Goal: Transaction & Acquisition: Purchase product/service

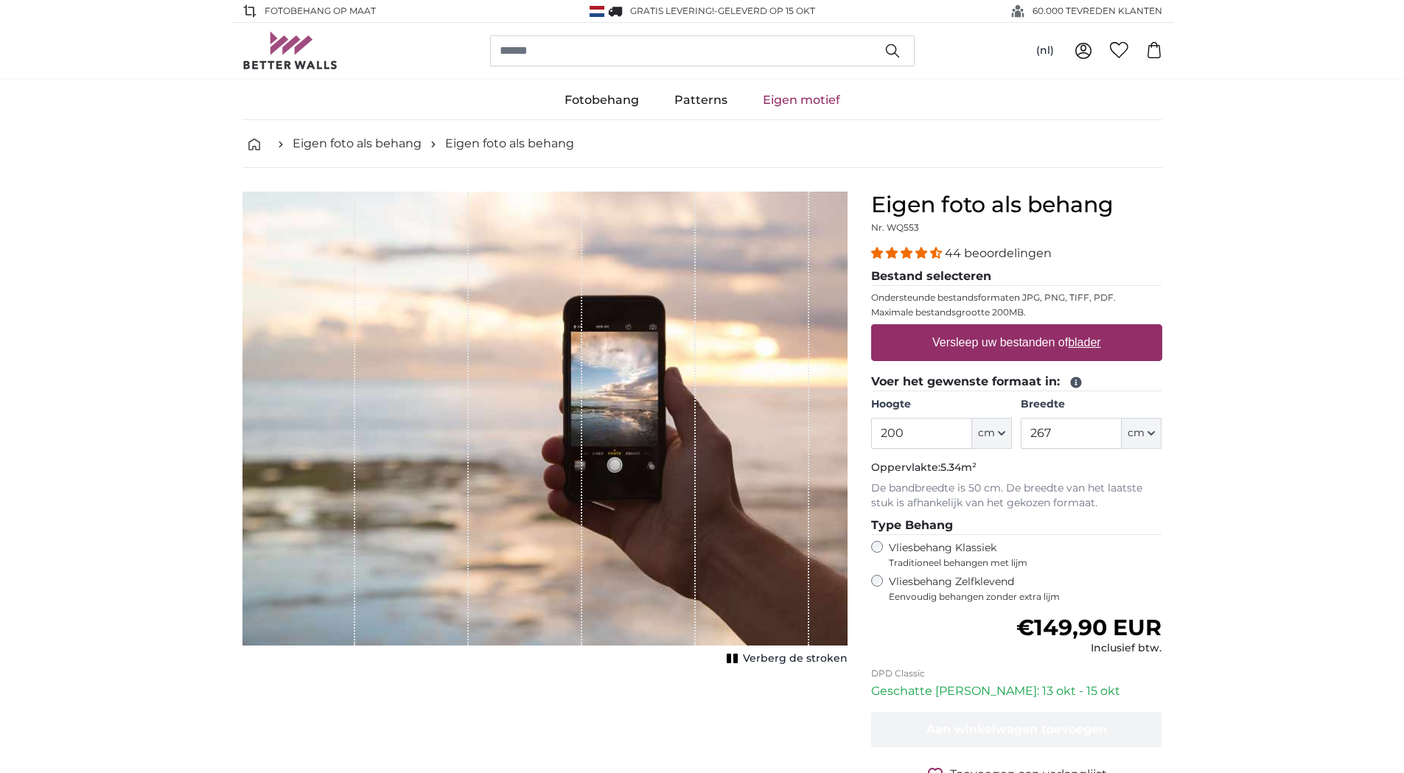
click at [1032, 346] on label "Versleep uw bestanden of blader" at bounding box center [1016, 342] width 181 height 29
click at [1032, 329] on input "Versleep uw bestanden of blader" at bounding box center [1016, 326] width 291 height 4
type input "**********"
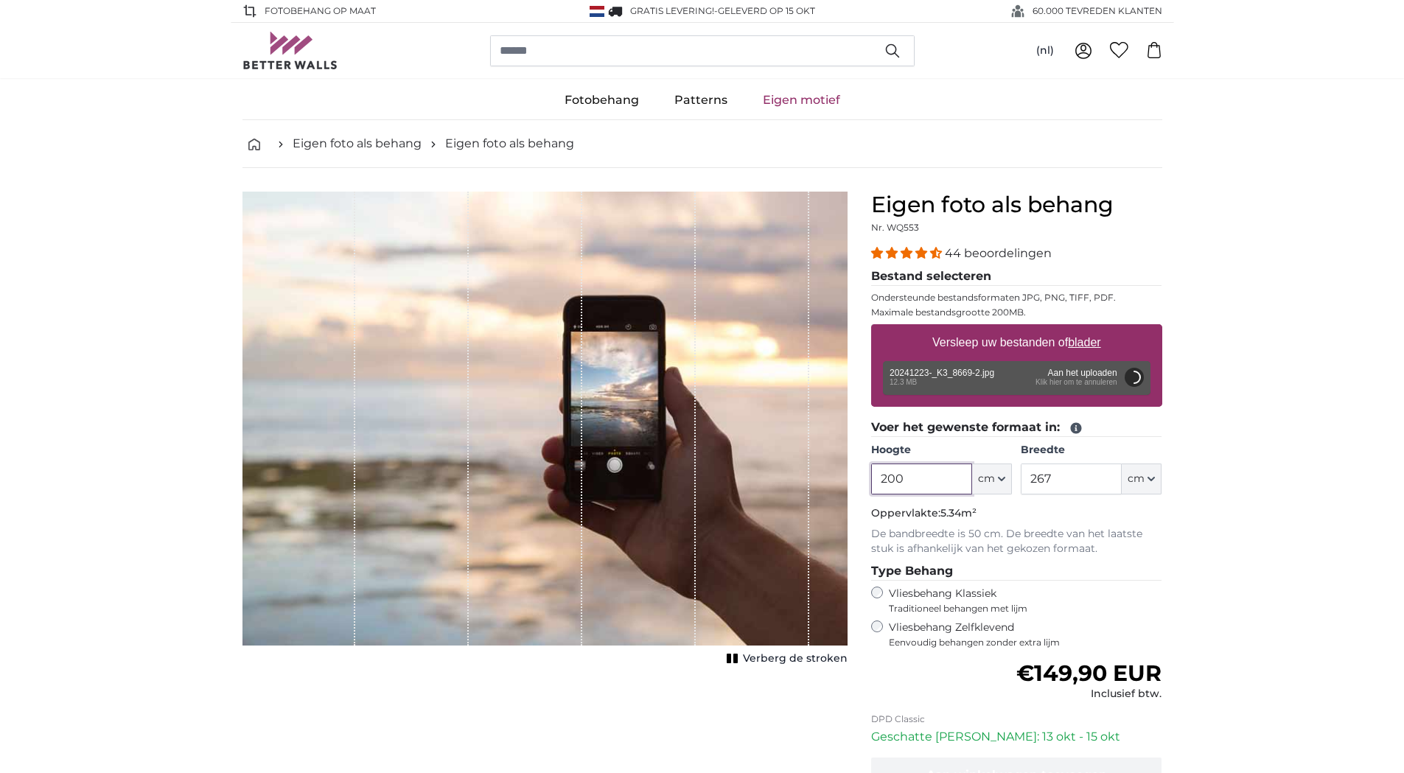
drag, startPoint x: 936, startPoint y: 481, endPoint x: 828, endPoint y: 472, distance: 107.9
click at [828, 472] on product-detail "Annuleren Afbeelding bijsnijden Verberg de stroken Eigen foto als behang Nr. WQ…" at bounding box center [702, 534] width 943 height 733
drag, startPoint x: 1043, startPoint y: 476, endPoint x: 1018, endPoint y: 476, distance: 25.8
click at [1018, 476] on div "Hoogte 250 ft cm Centimeter (cm) Inches (inch) Feet (ft. in.) Breedte 267 ft cm…" at bounding box center [1016, 469] width 291 height 52
type input "200"
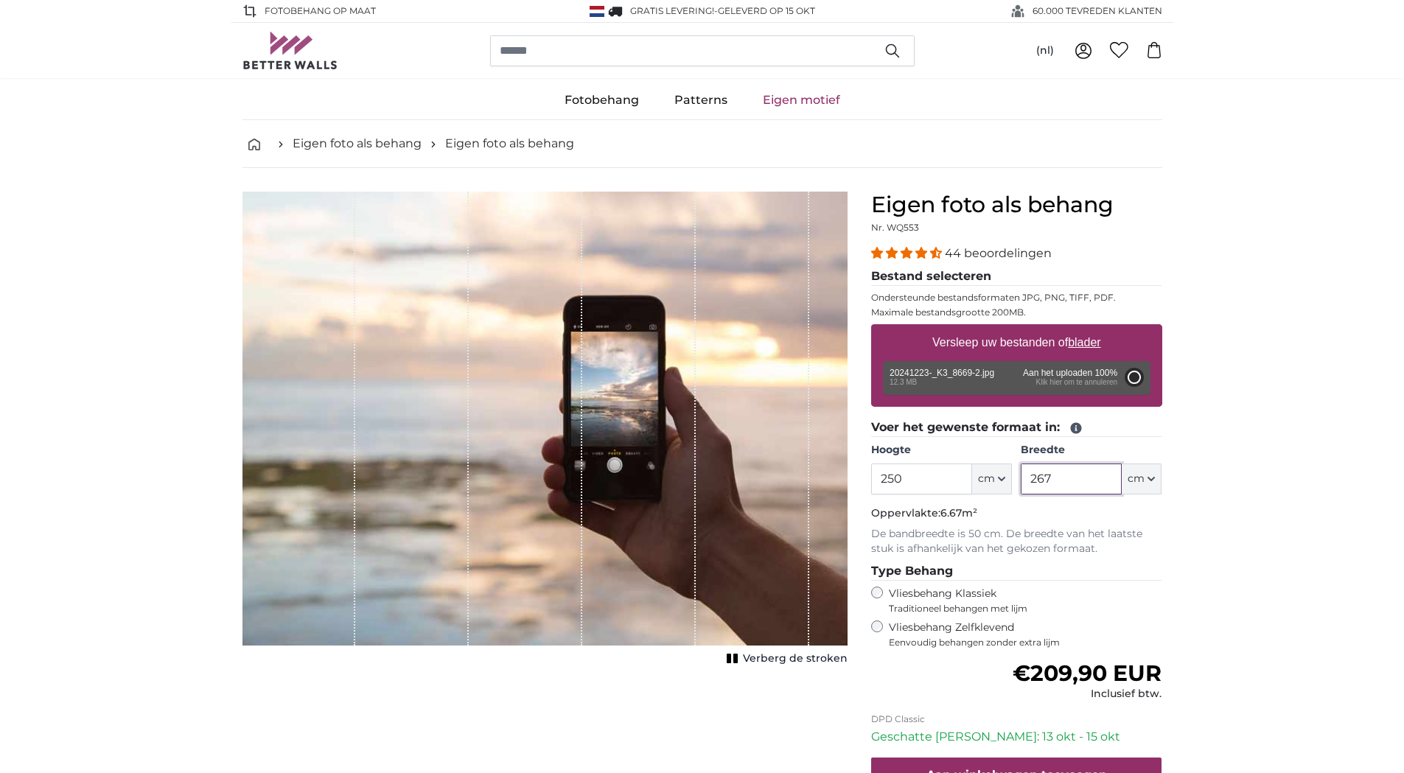
type input "300"
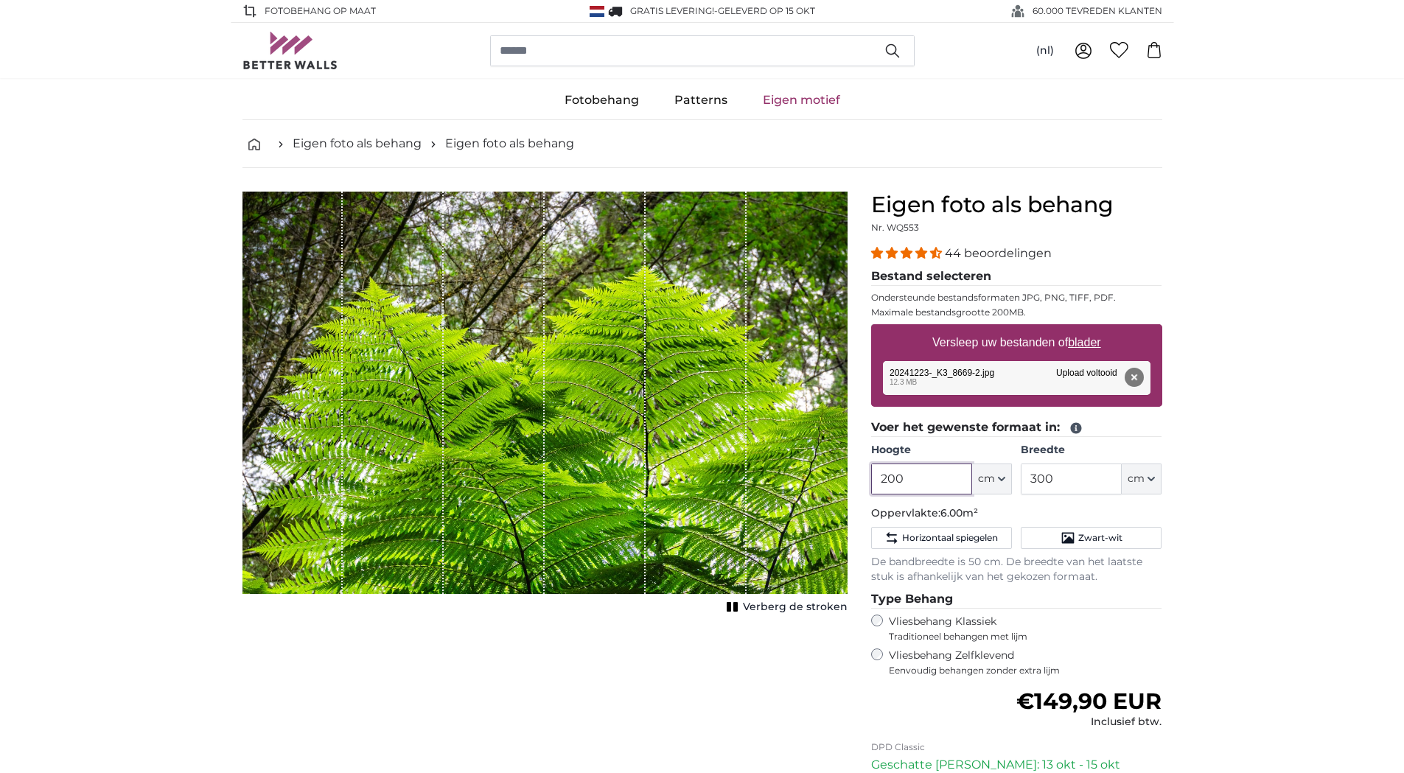
drag, startPoint x: 907, startPoint y: 482, endPoint x: 811, endPoint y: 480, distance: 95.8
click at [811, 480] on product-detail "Annuleren Afbeelding bijsnijden Verberg de stroken Eigen foto als behang Nr. WQ…" at bounding box center [702, 548] width 943 height 761
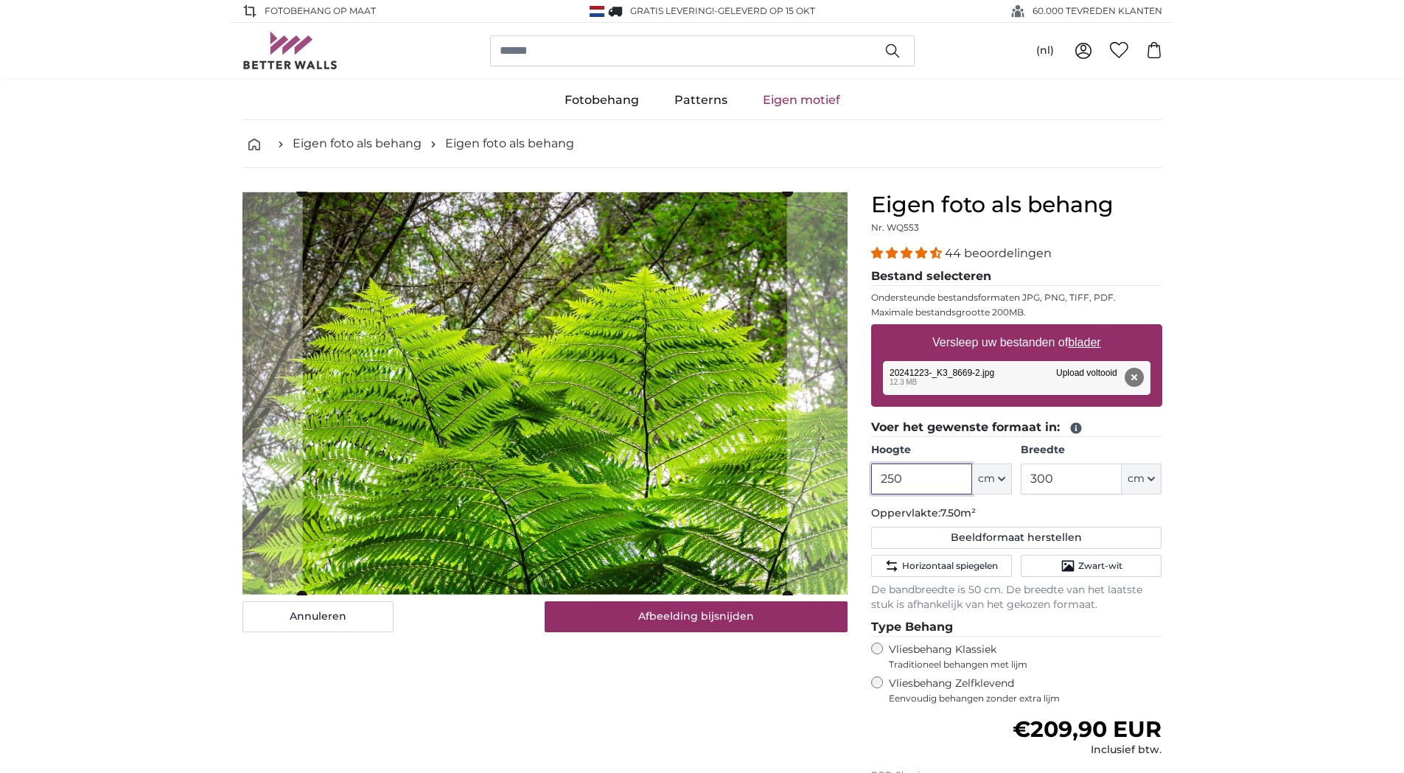
type input "250"
drag, startPoint x: 1023, startPoint y: 473, endPoint x: 1012, endPoint y: 472, distance: 11.1
click at [1012, 472] on div "Hoogte 250 ft cm Centimeter (cm) Inches (inch) Feet (ft. in.) Breedte 300 ft cm…" at bounding box center [1016, 469] width 291 height 52
type input "350"
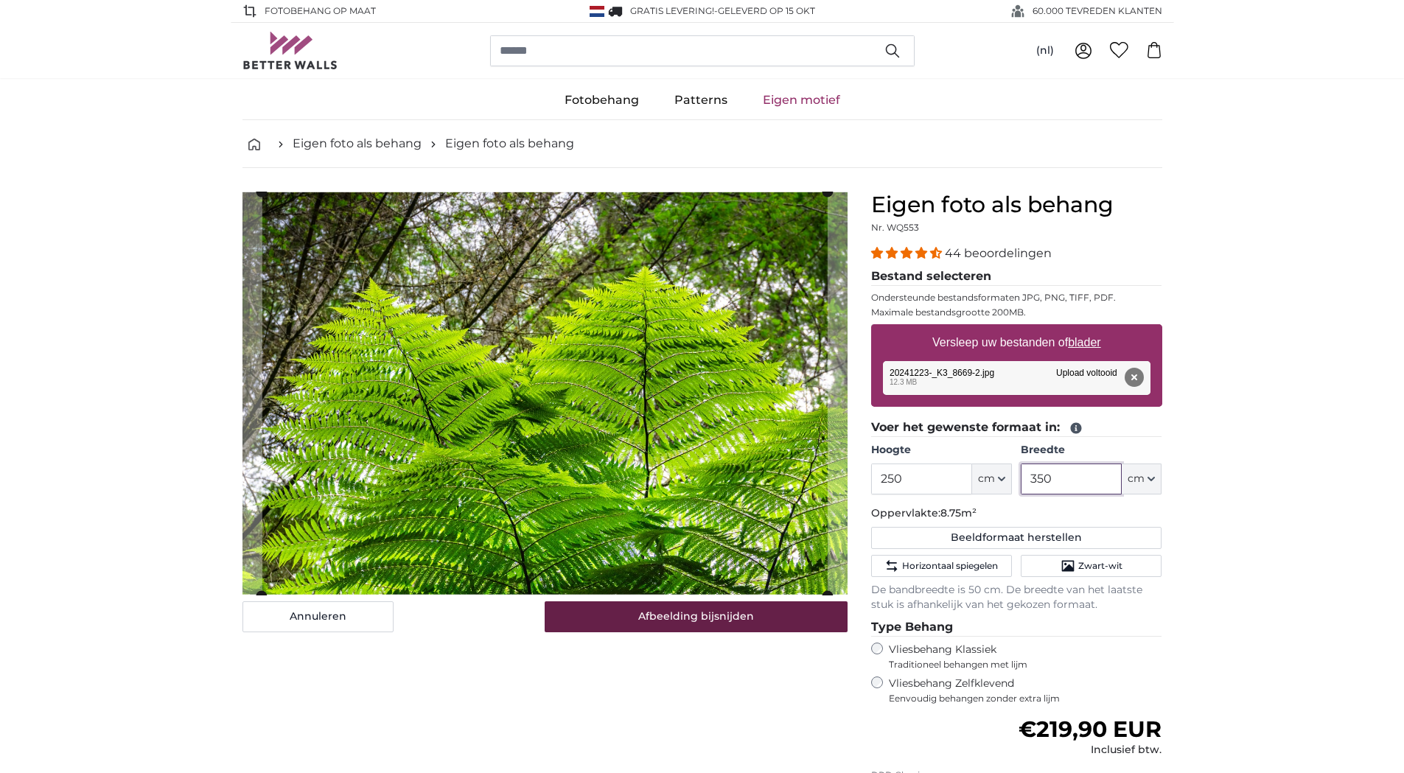
type input "350"
click at [717, 624] on button "Afbeelding bijsnijden" at bounding box center [696, 616] width 303 height 31
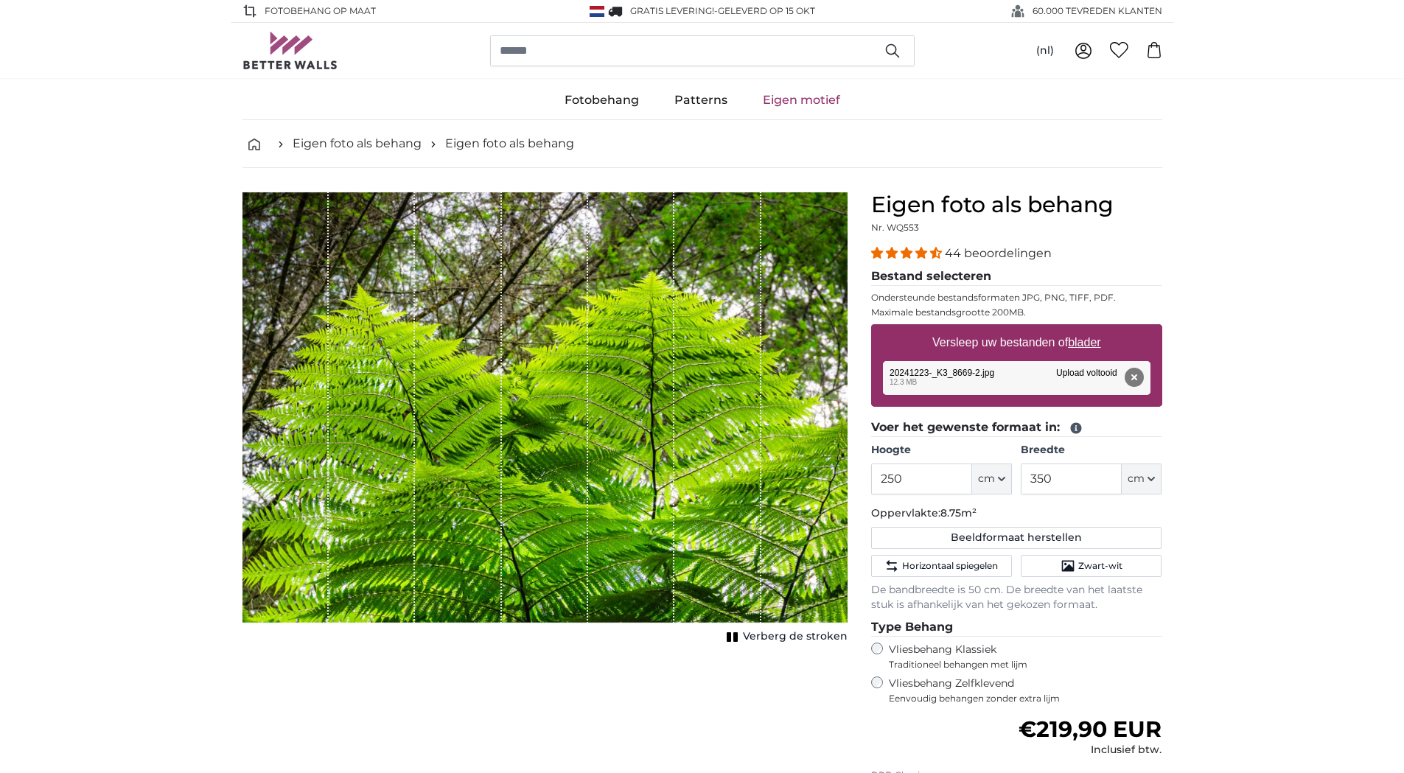
drag, startPoint x: 928, startPoint y: 481, endPoint x: 853, endPoint y: 477, distance: 75.2
click at [853, 477] on product-detail "Annuleren Afbeelding bijsnijden Verberg de stroken Eigen foto als behang Nr. WQ…" at bounding box center [702, 562] width 943 height 789
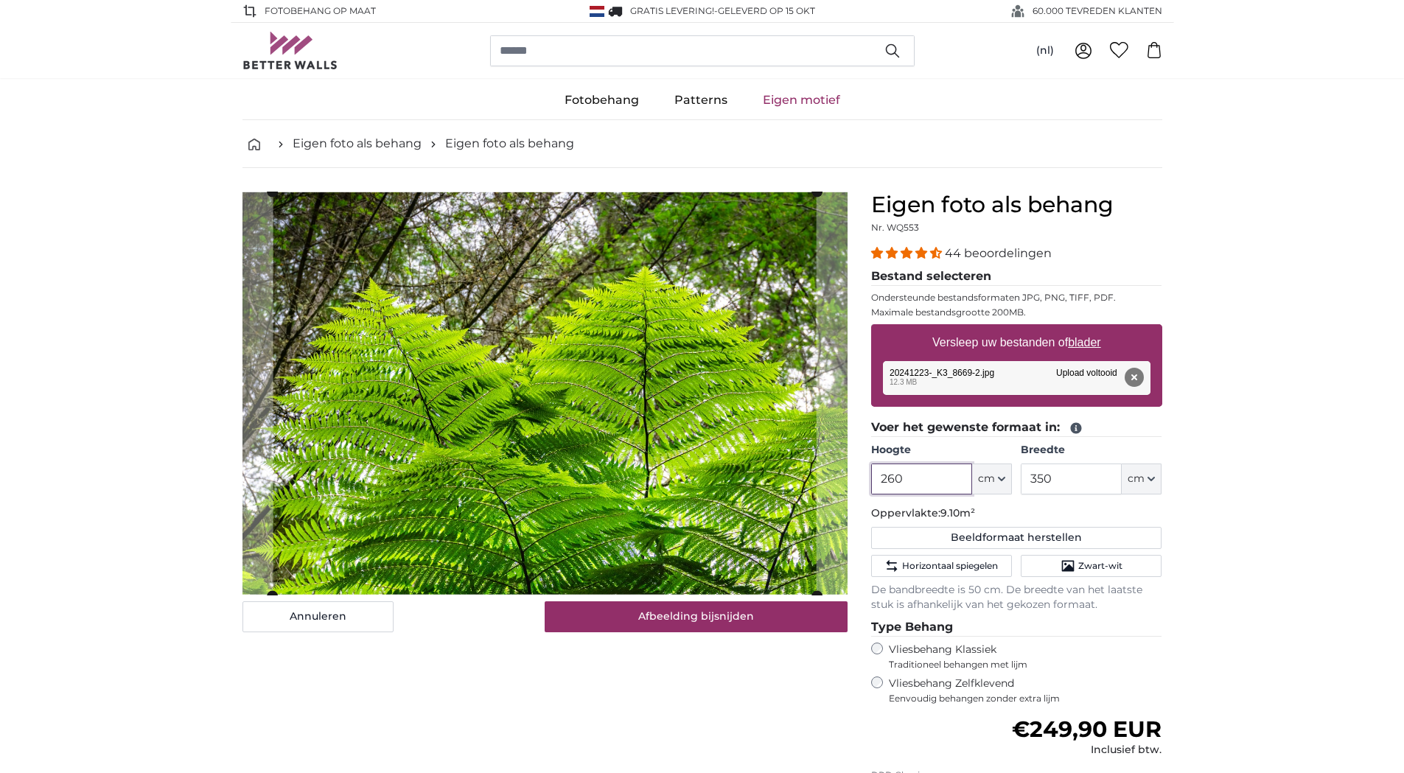
type input "260"
type input "360"
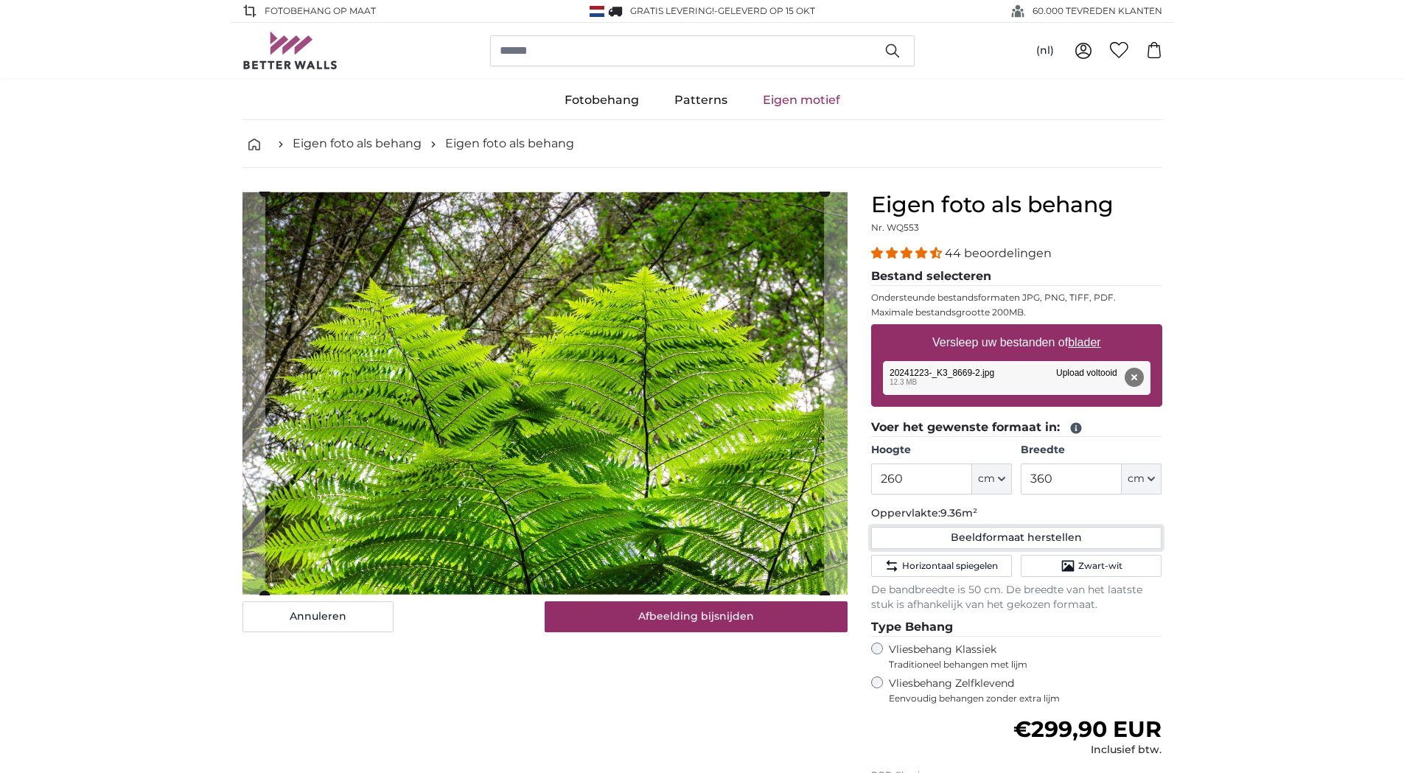
click at [1018, 543] on button "Beeldformaat herstellen" at bounding box center [1016, 538] width 291 height 22
type input "200"
type input "300"
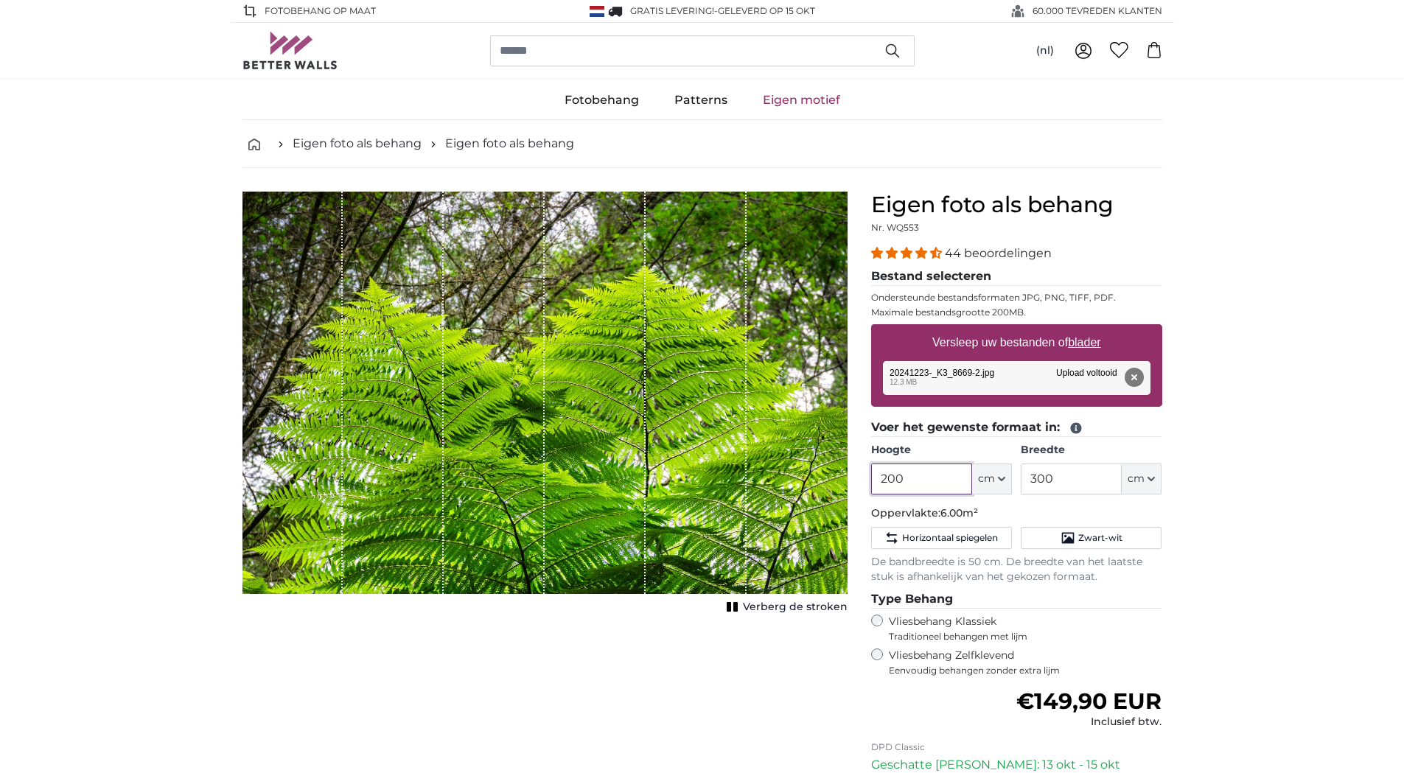
click at [917, 475] on input "200" at bounding box center [921, 478] width 101 height 31
drag, startPoint x: 855, startPoint y: 477, endPoint x: 819, endPoint y: 477, distance: 36.1
click at [819, 477] on product-detail "Annuleren Afbeelding bijsnijden Verberg de stroken Eigen foto als behang Nr. WQ…" at bounding box center [702, 548] width 943 height 761
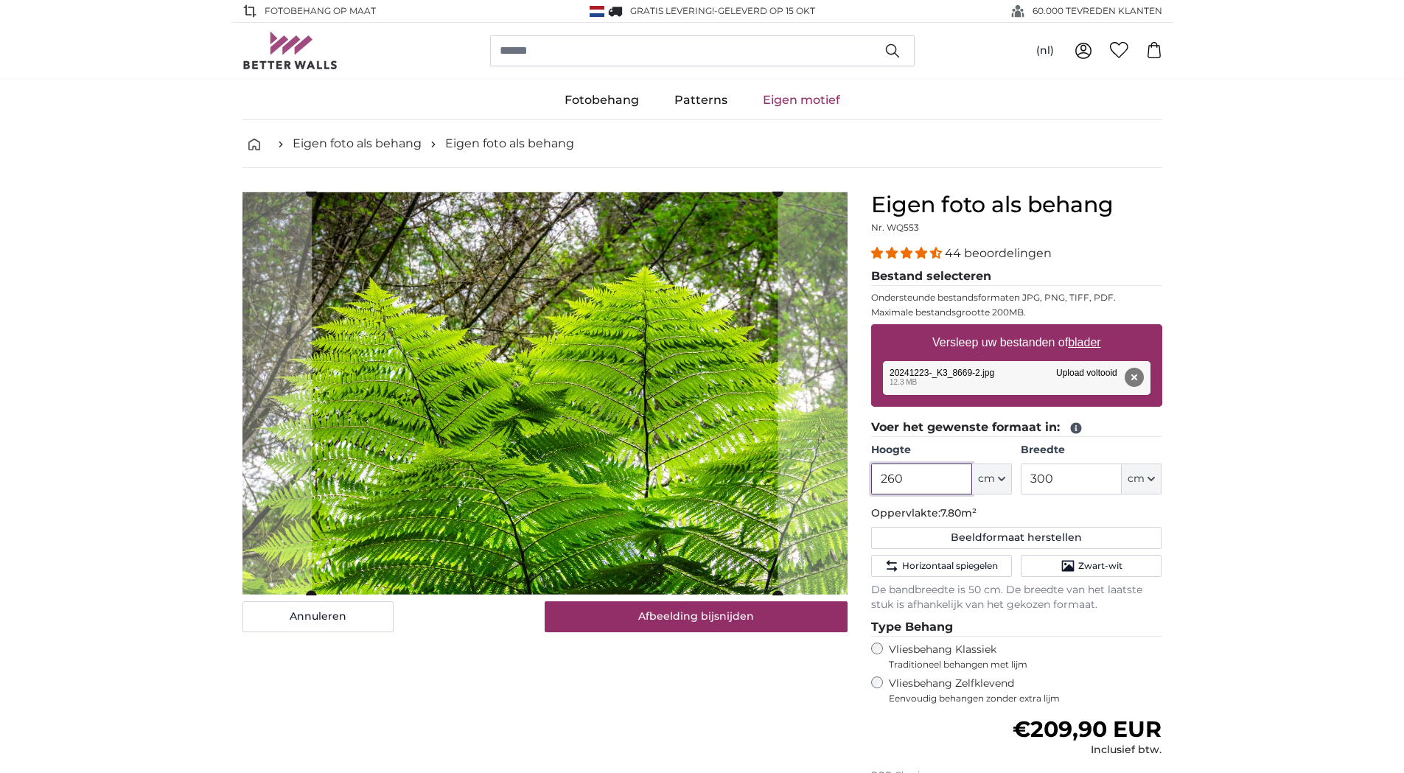
type input "260"
type input "360"
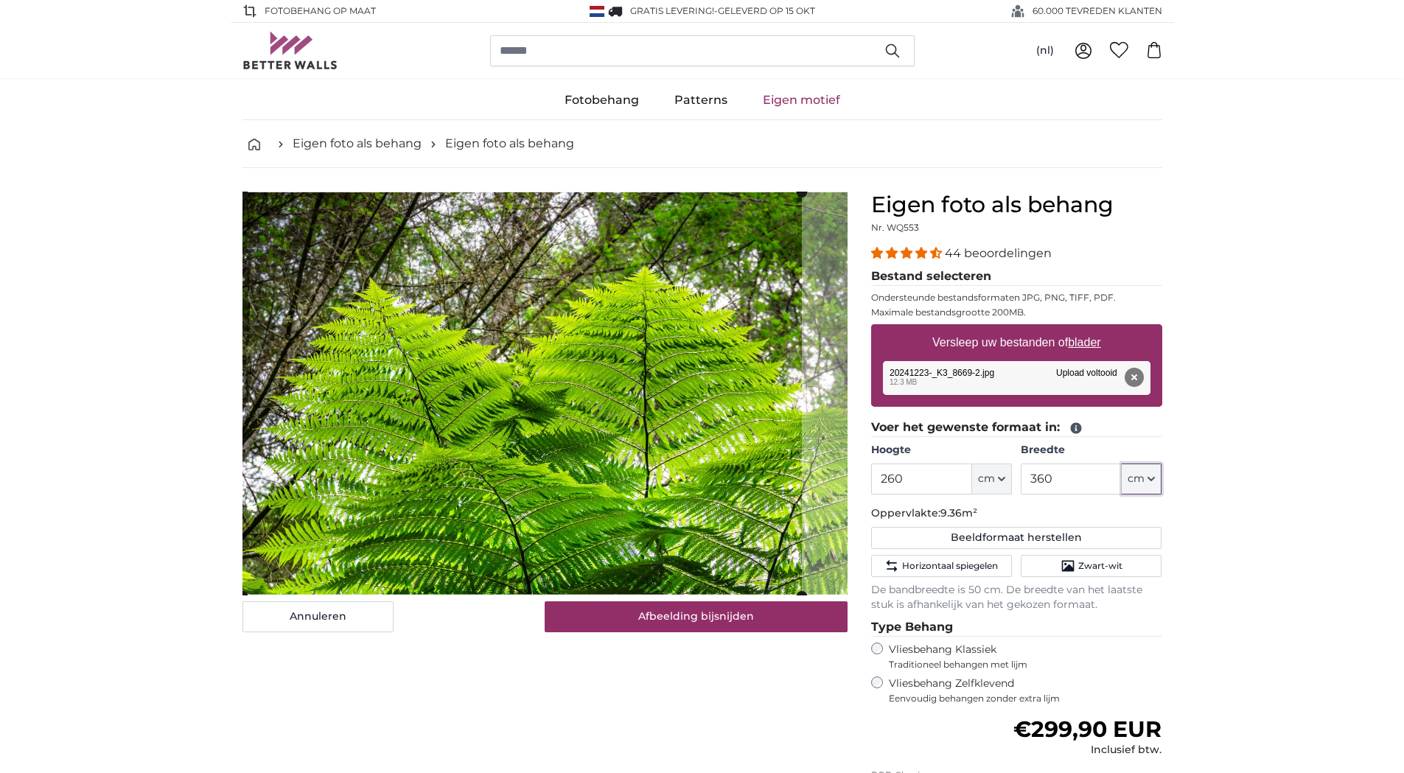
click at [512, 419] on cropper-handle at bounding box center [521, 394] width 559 height 404
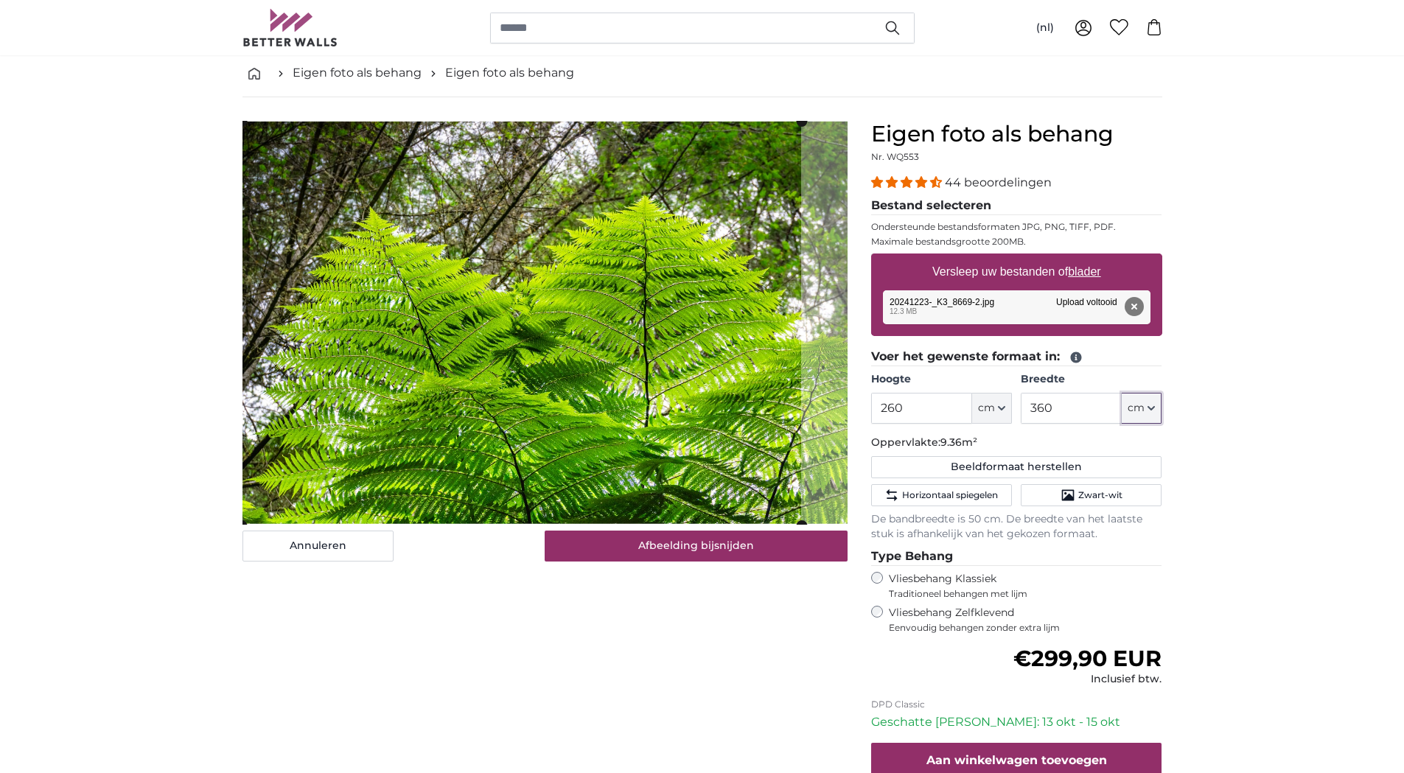
scroll to position [74, 0]
